Goal: Navigation & Orientation: Find specific page/section

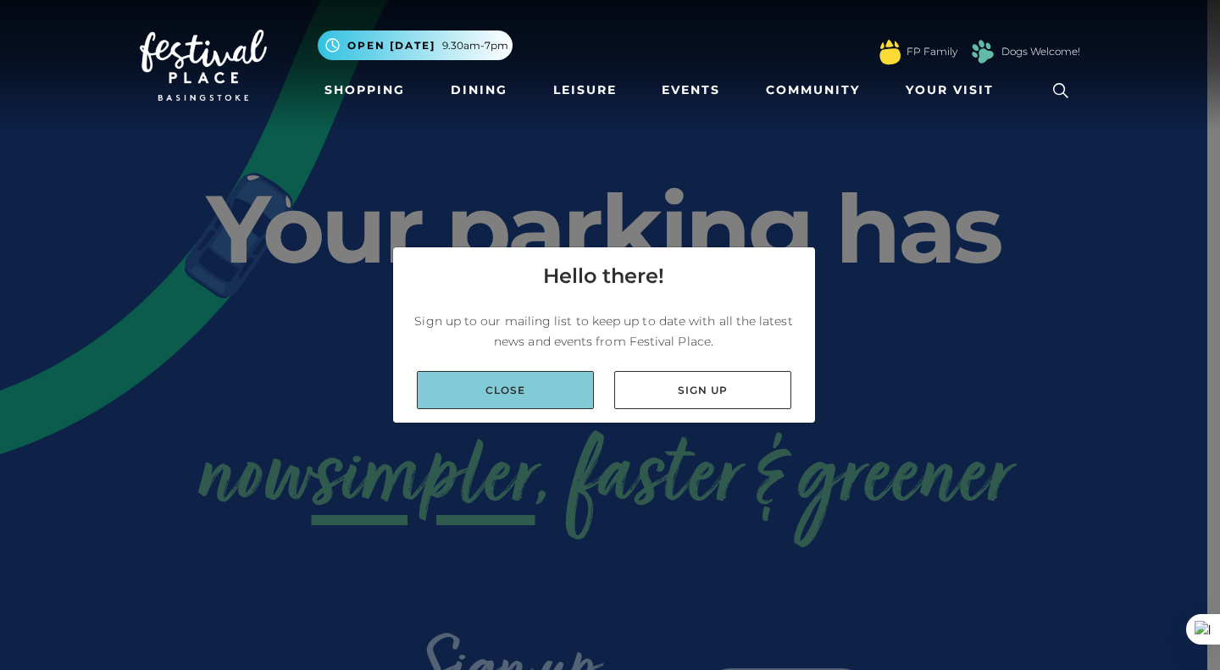
click at [512, 385] on link "Close" at bounding box center [505, 390] width 177 height 38
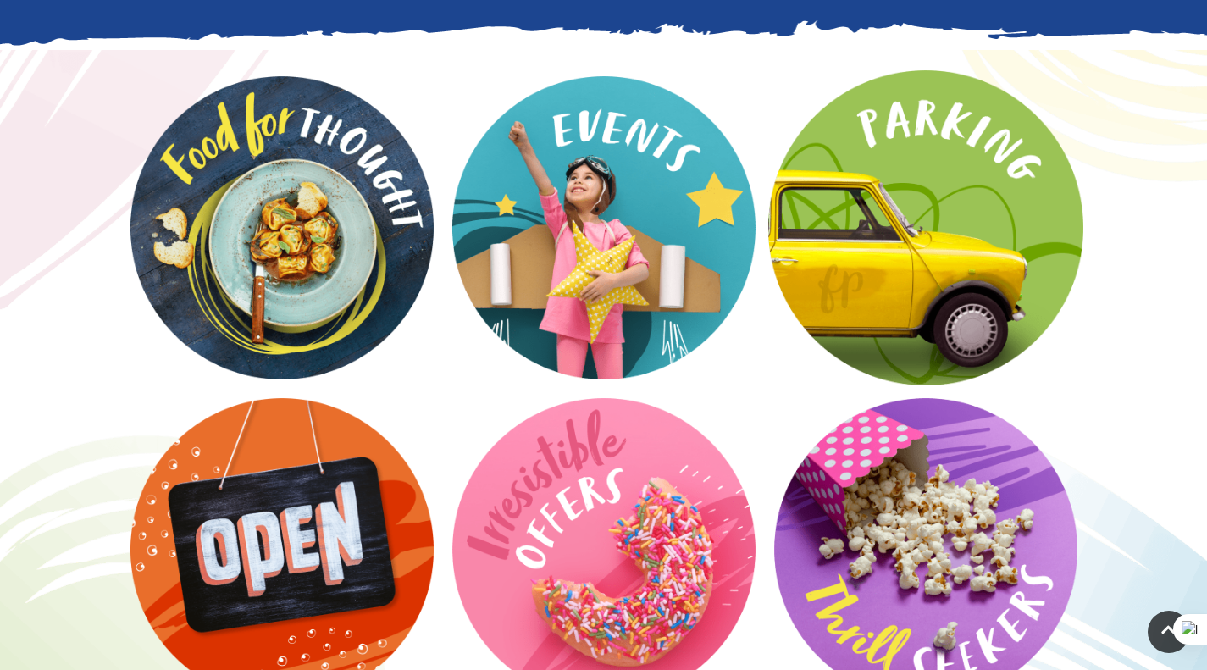
scroll to position [2203, 0]
click at [959, 199] on video at bounding box center [925, 227] width 315 height 315
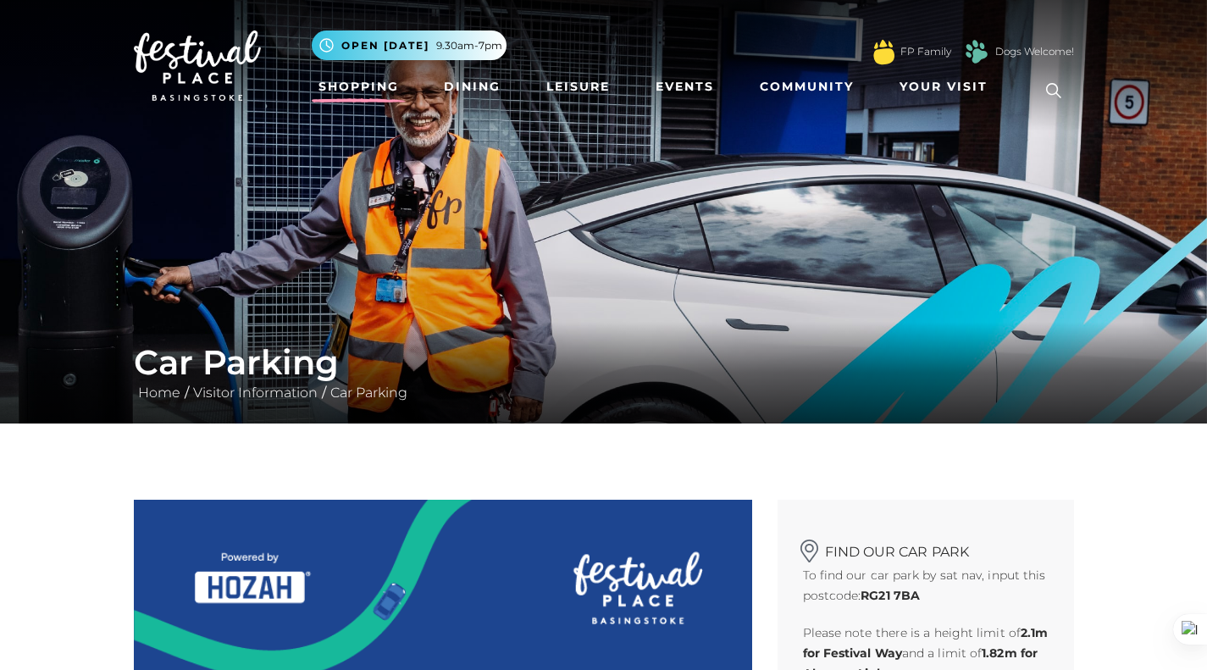
click at [364, 85] on link "Shopping" at bounding box center [359, 86] width 94 height 31
